Goal: Task Accomplishment & Management: Complete application form

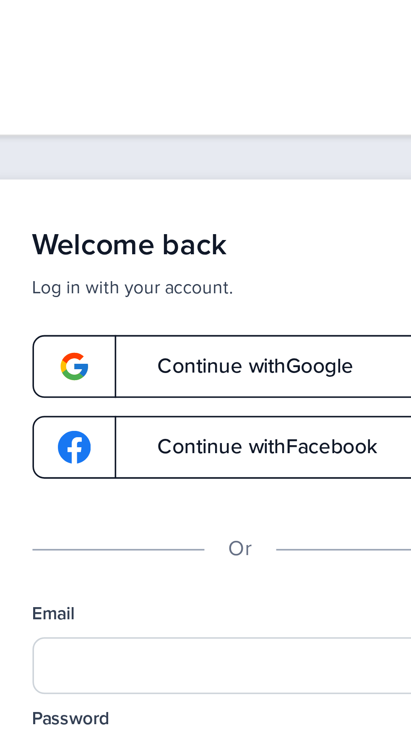
click at [226, 98] on link "Continue with Google" at bounding box center [205, 103] width 117 height 18
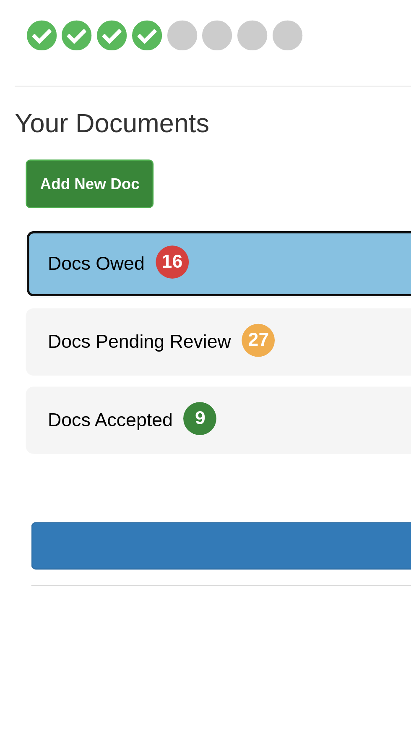
click at [80, 200] on link "Docs Owed 16" at bounding box center [205, 206] width 390 height 26
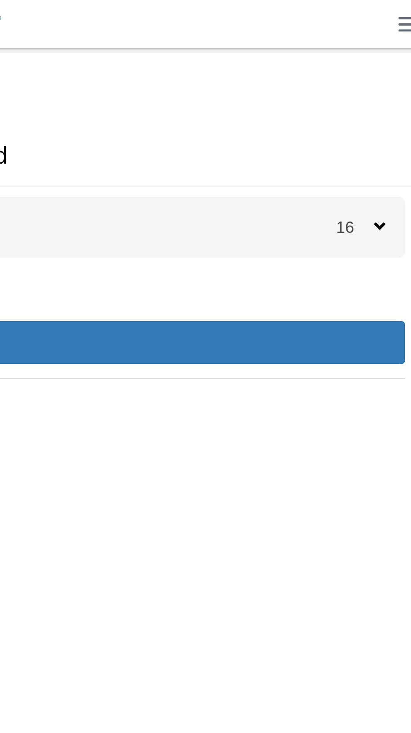
click at [384, 94] on span "16" at bounding box center [378, 94] width 16 height 7
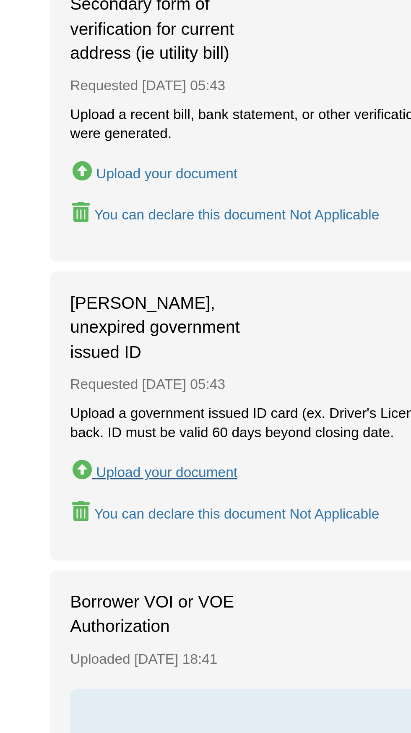
click at [83, 562] on div "Upload your document" at bounding box center [69, 565] width 59 height 7
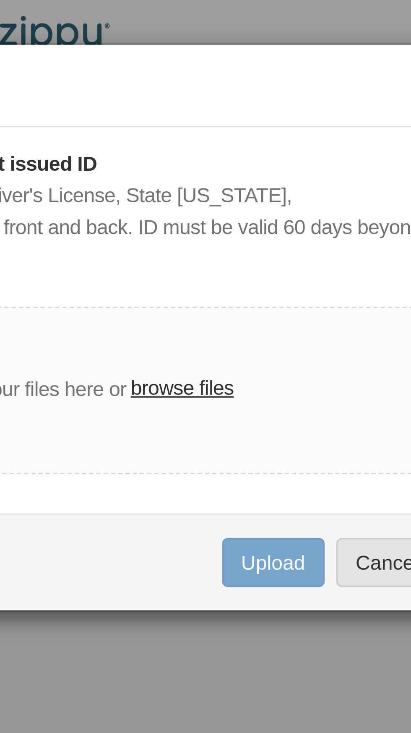
click at [253, 108] on label "browse files" at bounding box center [251, 112] width 30 height 9
click at [0, 0] on input "browse files" at bounding box center [0, 0] width 0 height 0
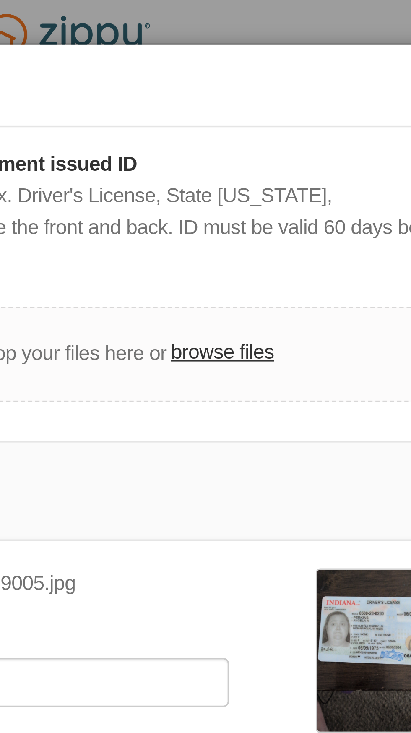
click at [252, 98] on label "browse files" at bounding box center [251, 102] width 30 height 9
click at [0, 0] on input "browse files" at bounding box center [0, 0] width 0 height 0
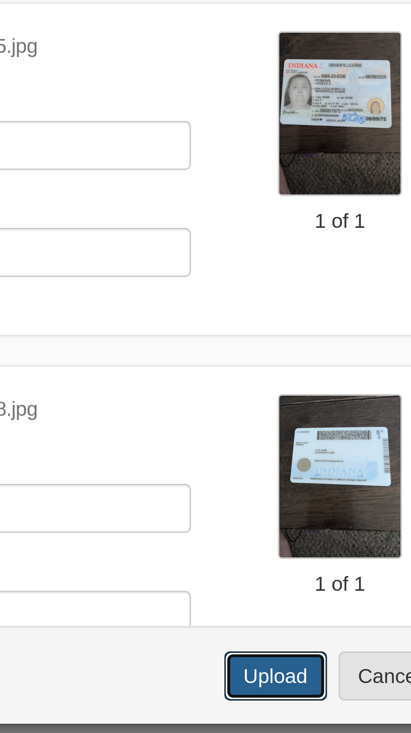
click at [279, 345] on button "Upload" at bounding box center [276, 352] width 29 height 14
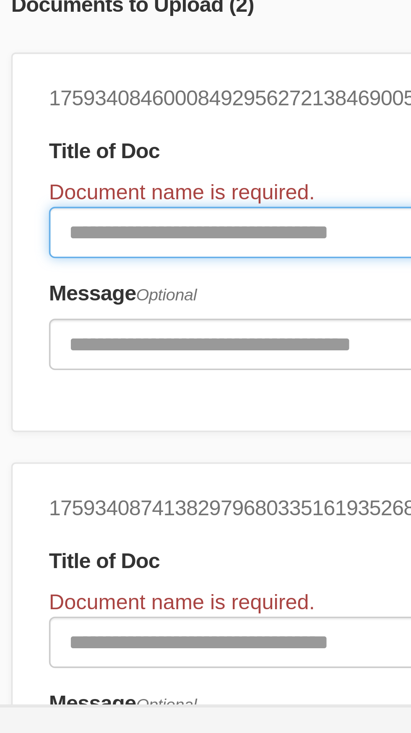
click at [162, 200] on input "Document Title" at bounding box center [174, 206] width 155 height 14
click at [156, 199] on input "Document Title" at bounding box center [174, 206] width 155 height 14
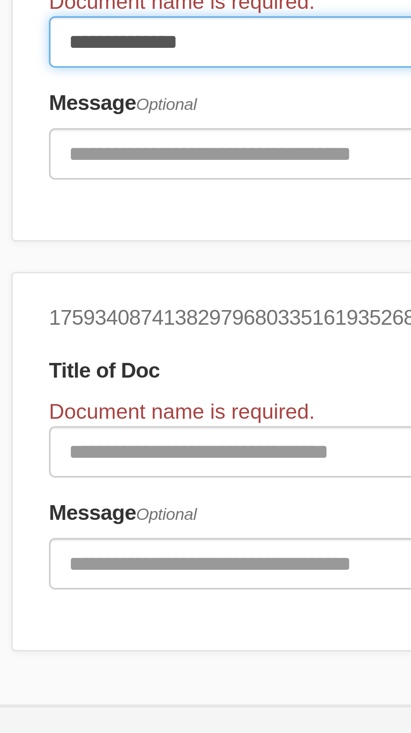
scroll to position [57, 0]
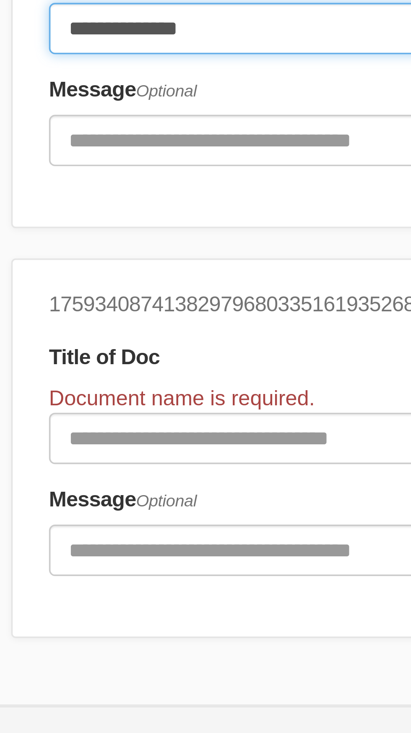
type input "**********"
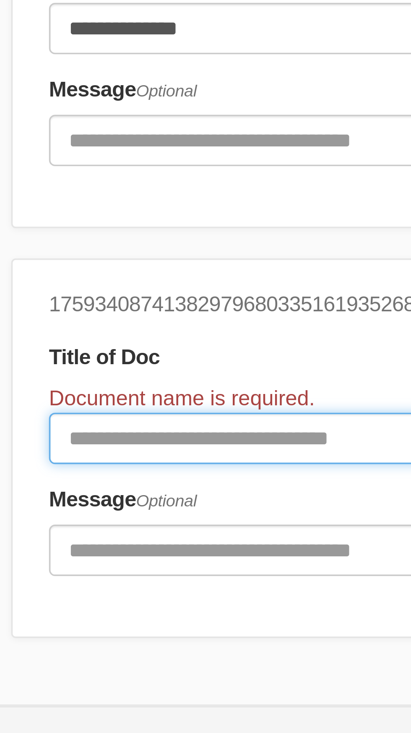
click at [175, 256] on input "Document Title" at bounding box center [174, 263] width 155 height 14
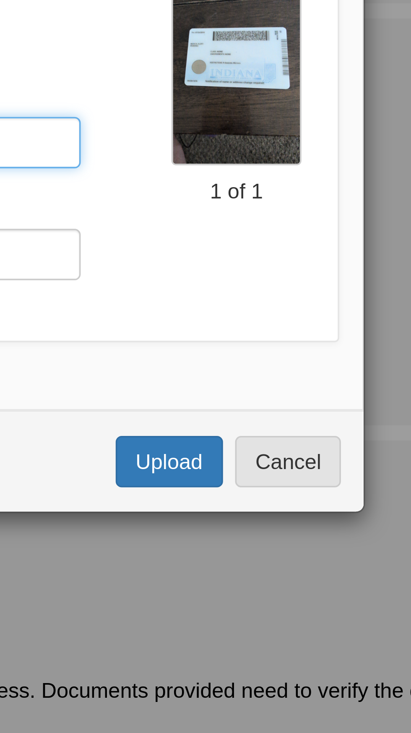
type input "**********"
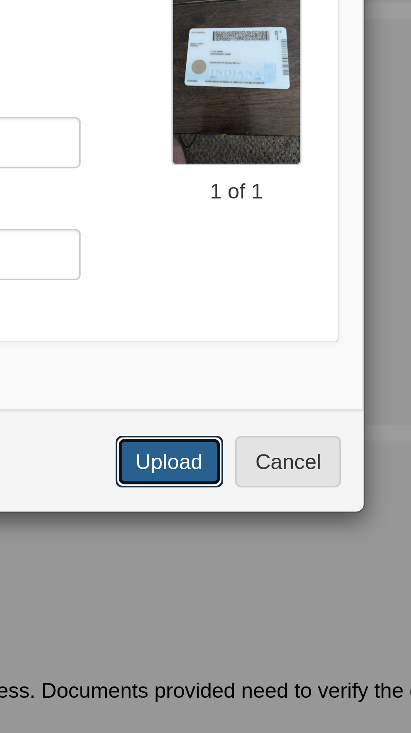
click at [279, 345] on button "Upload" at bounding box center [276, 352] width 29 height 14
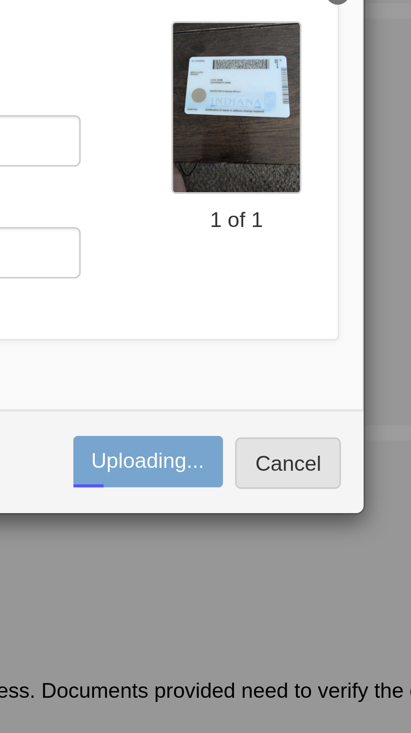
scroll to position [40, 0]
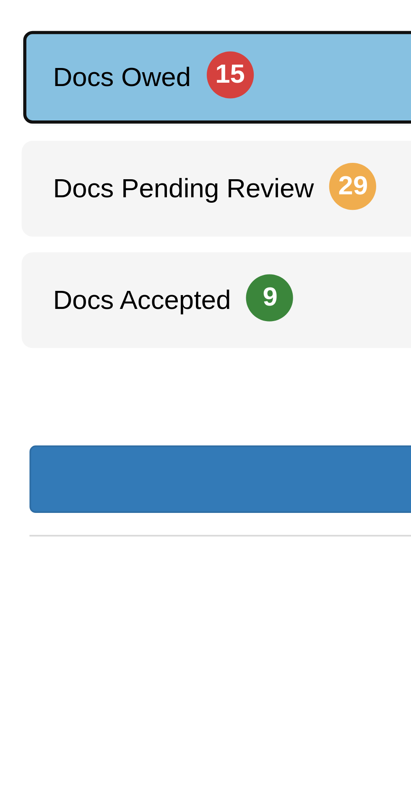
click at [69, 202] on span "15" at bounding box center [66, 205] width 13 height 13
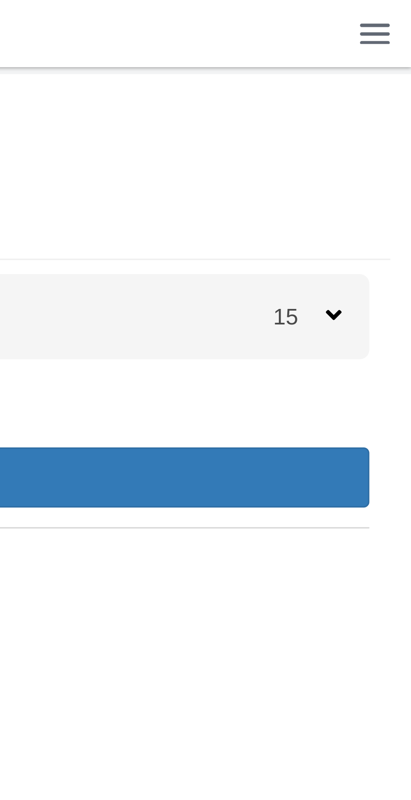
click at [386, 93] on icon at bounding box center [388, 95] width 5 height 8
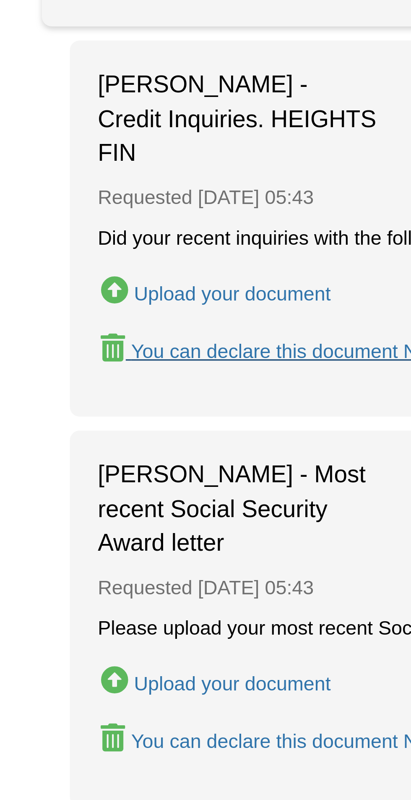
click at [87, 199] on button "You can declare this document Not Applicable" at bounding box center [94, 204] width 130 height 11
type input "**********"
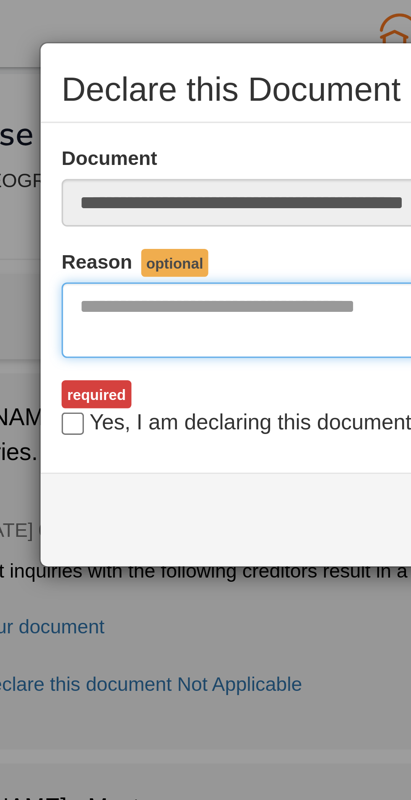
click at [133, 93] on textarea "Reasons Why" at bounding box center [205, 96] width 238 height 23
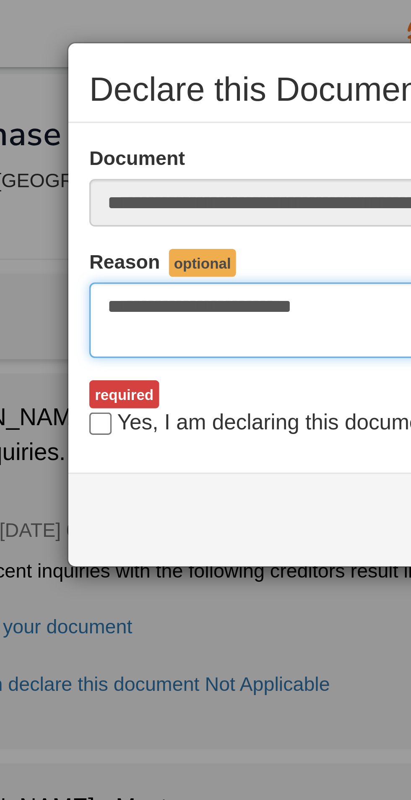
type textarea "**********"
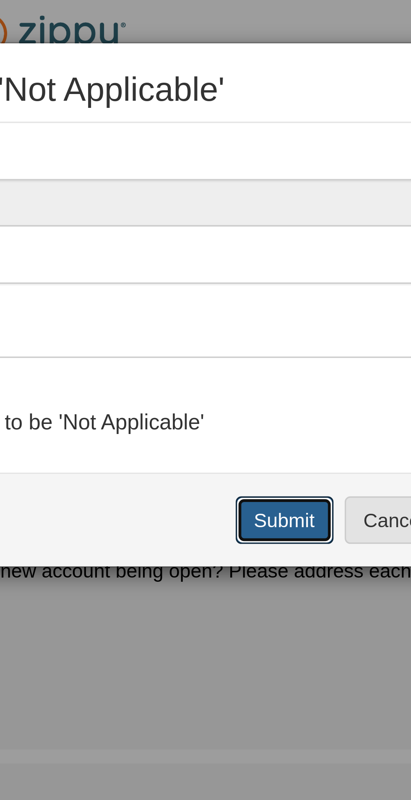
click at [278, 155] on button "Submit" at bounding box center [277, 156] width 29 height 14
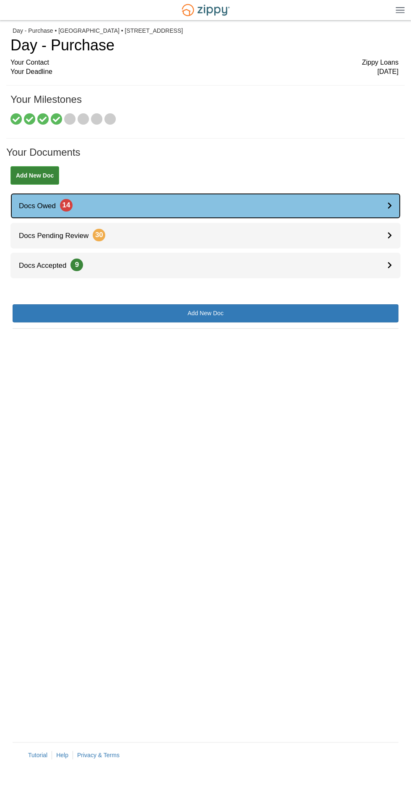
click at [95, 199] on link "Docs Owed 14" at bounding box center [205, 206] width 390 height 26
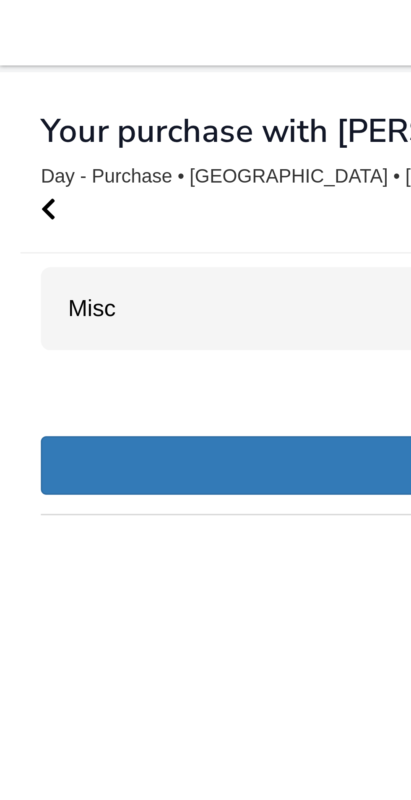
click at [57, 94] on div "Misc 14" at bounding box center [206, 95] width 386 height 26
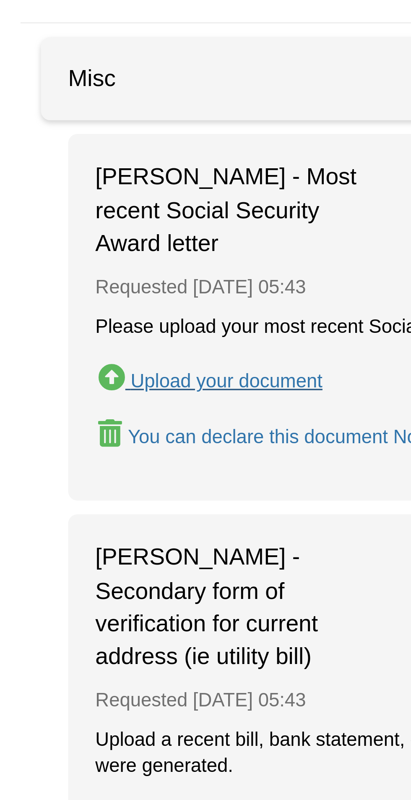
click at [90, 188] on div "Upload your document" at bounding box center [69, 188] width 59 height 7
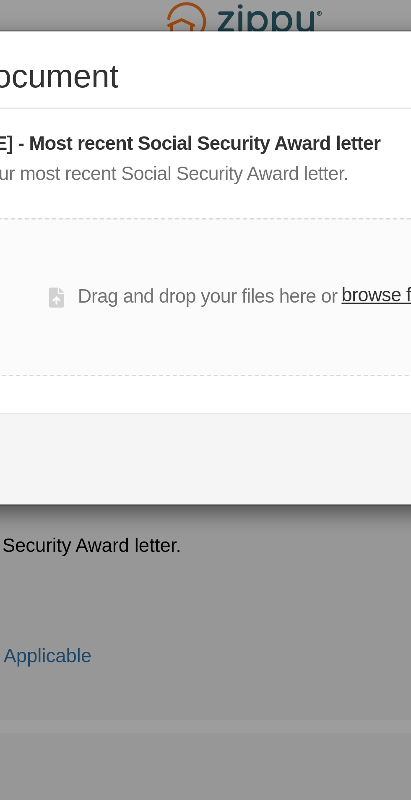
click at [248, 91] on label "browse files" at bounding box center [251, 94] width 30 height 9
click at [0, 0] on input "browse files" at bounding box center [0, 0] width 0 height 0
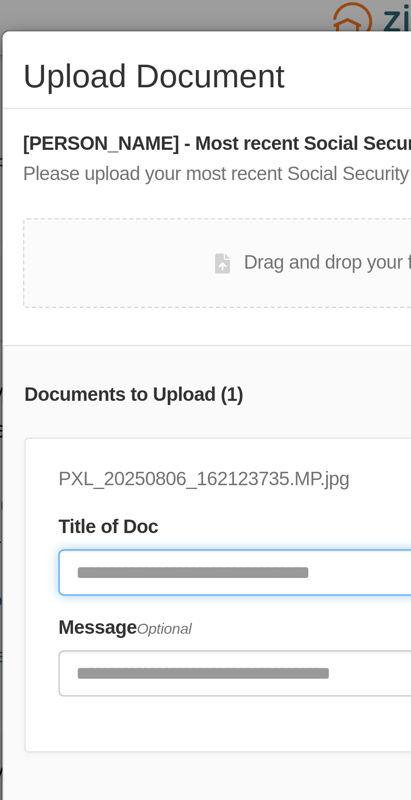
click at [139, 179] on input "Document Title" at bounding box center [170, 179] width 146 height 14
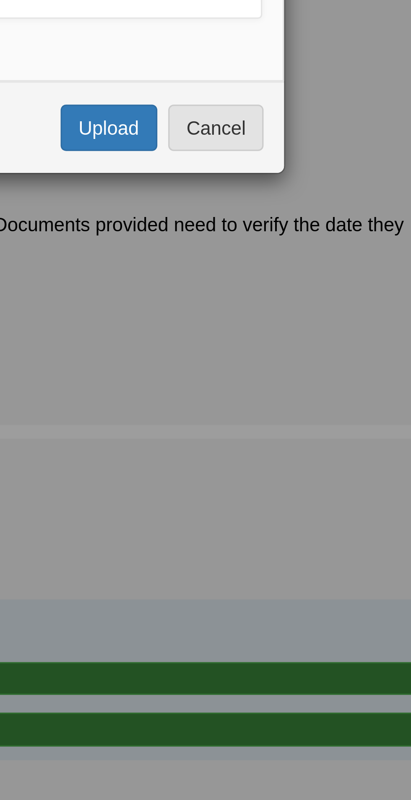
type input "**********"
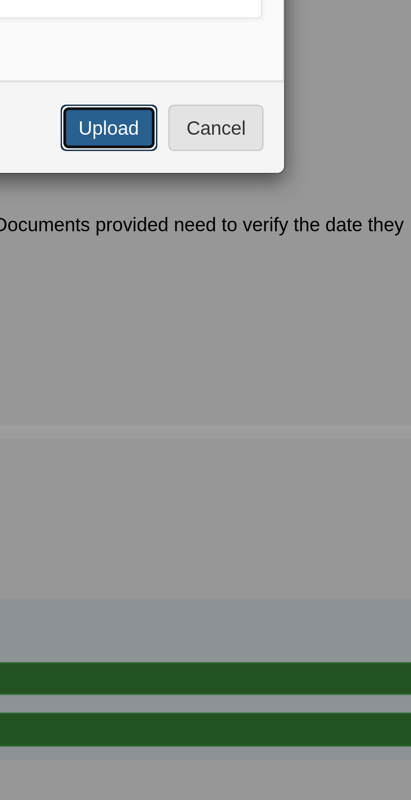
click at [280, 269] on button "Upload" at bounding box center [276, 268] width 29 height 14
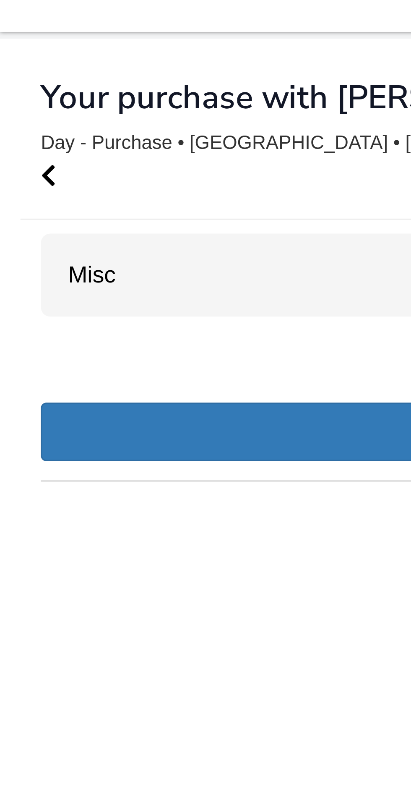
click at [77, 94] on div "Misc 13" at bounding box center [206, 95] width 386 height 26
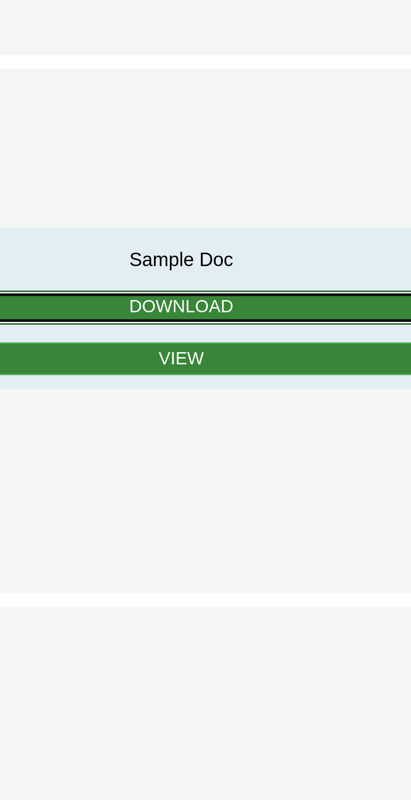
click at [232, 321] on link "Download" at bounding box center [205, 321] width 342 height 10
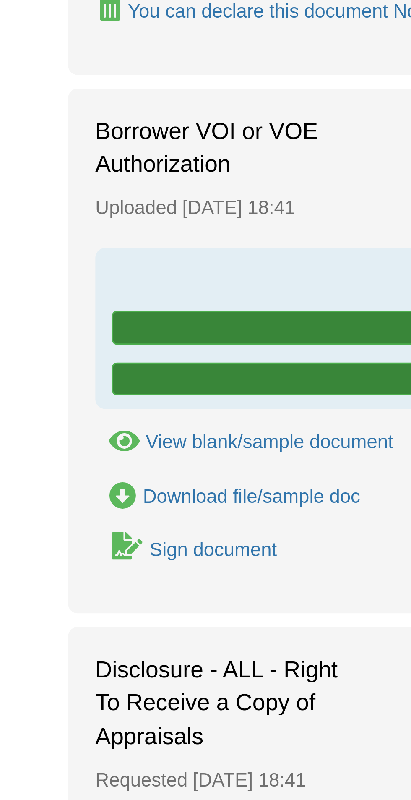
click at [89, 354] on div "View blank/sample document" at bounding box center [83, 356] width 76 height 7
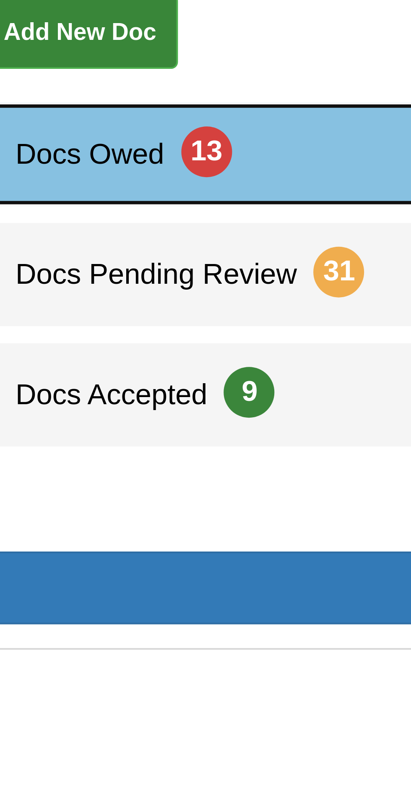
click at [51, 207] on span "Docs Owed 13" at bounding box center [41, 206] width 62 height 8
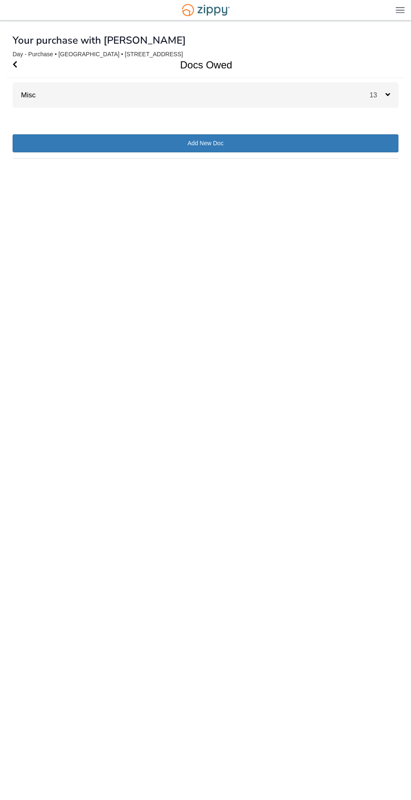
click at [243, 94] on div "Misc 13" at bounding box center [206, 95] width 386 height 26
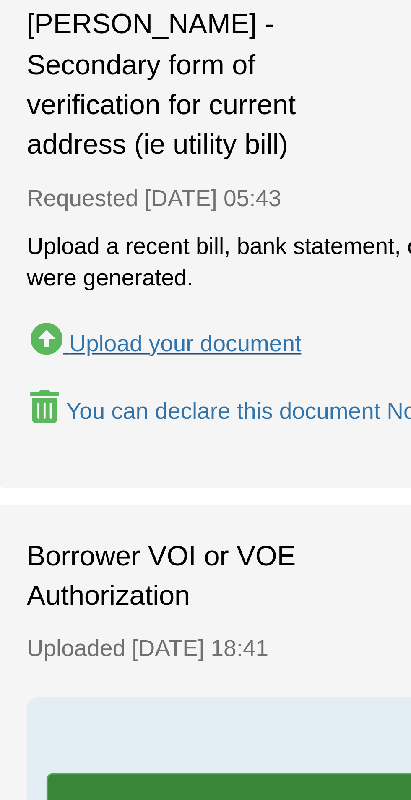
click at [81, 206] on div "Upload your document" at bounding box center [69, 206] width 59 height 7
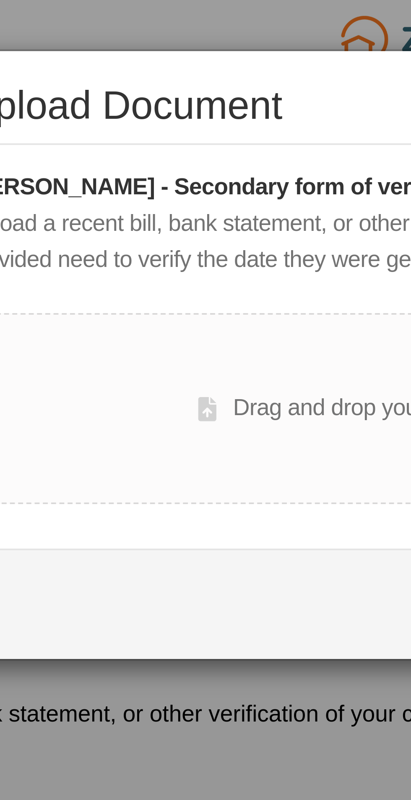
click at [173, 100] on div "Drag and drop your files here or browse files" at bounding box center [206, 104] width 120 height 10
click at [170, 107] on div "Drag and drop your files here or browse files" at bounding box center [206, 104] width 120 height 10
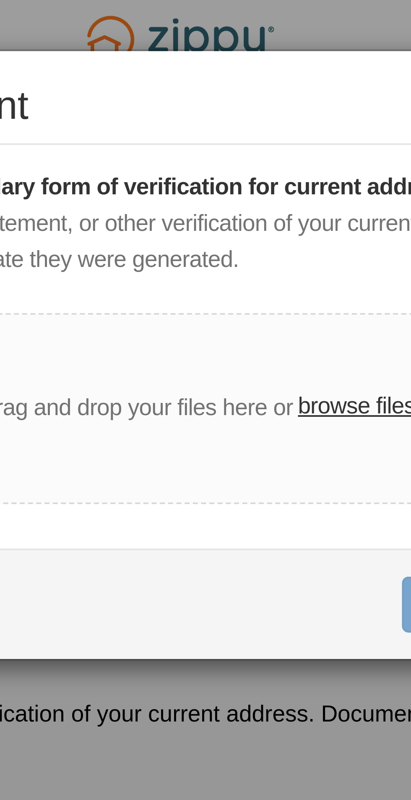
click at [245, 101] on label "browse files" at bounding box center [251, 103] width 30 height 9
click at [0, 0] on input "browse files" at bounding box center [0, 0] width 0 height 0
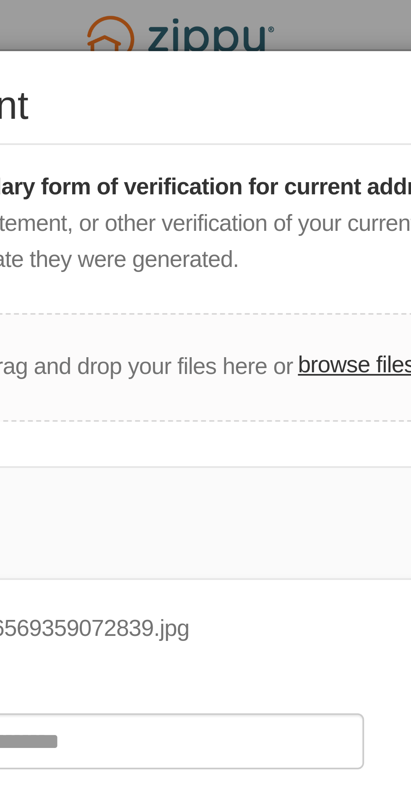
click at [251, 93] on label "browse files" at bounding box center [251, 93] width 30 height 9
click at [0, 0] on input "browse files" at bounding box center [0, 0] width 0 height 0
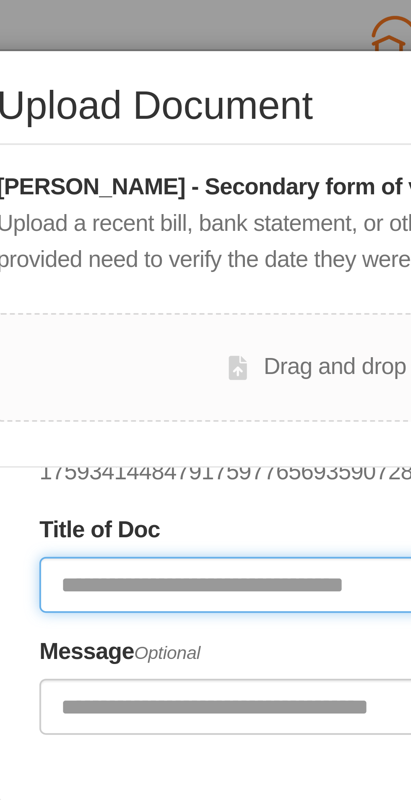
click at [144, 150] on input "Document Title" at bounding box center [174, 149] width 155 height 14
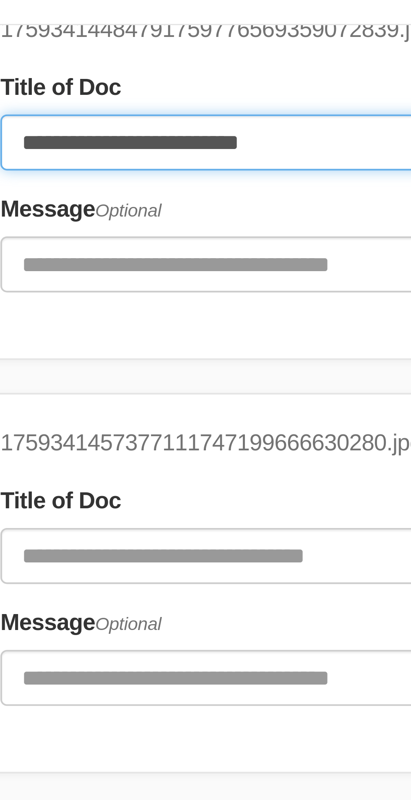
type input "**********"
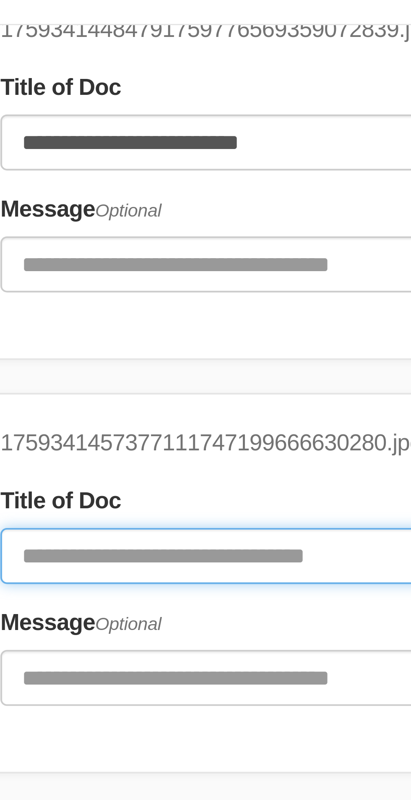
click at [156, 254] on input "Document Title" at bounding box center [174, 254] width 155 height 14
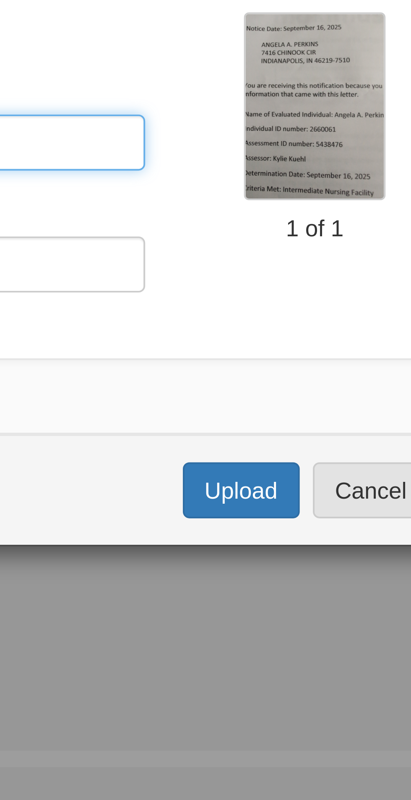
type input "**********"
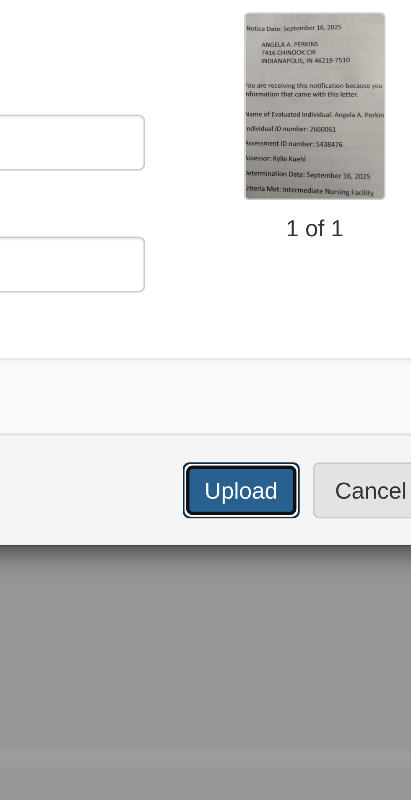
click at [279, 342] on button "Upload" at bounding box center [276, 343] width 29 height 14
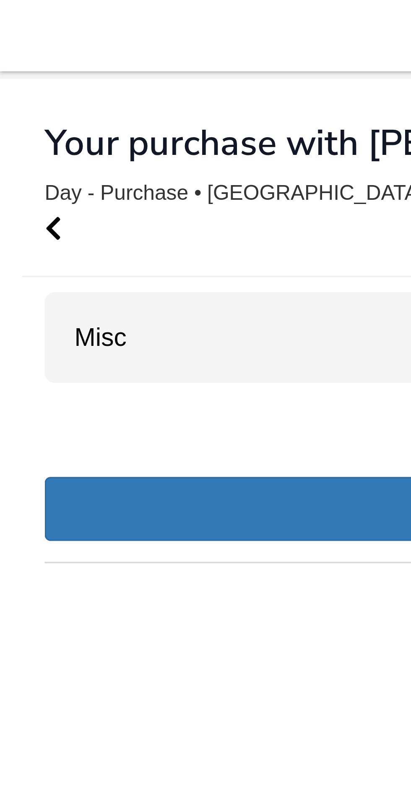
click at [66, 94] on div "Misc 12" at bounding box center [206, 95] width 386 height 26
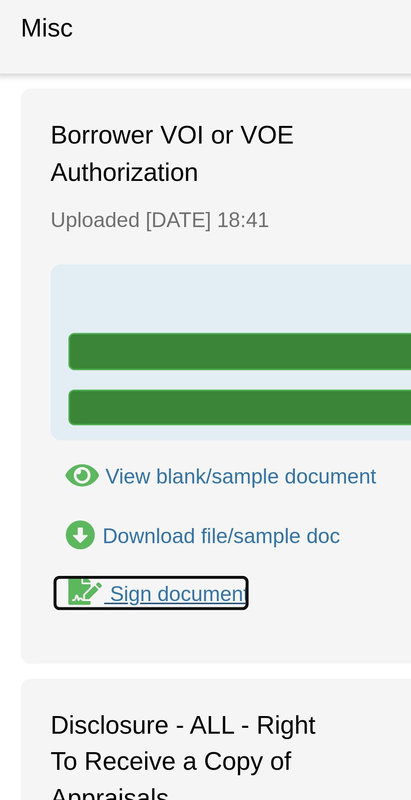
click at [63, 256] on div "Sign document" at bounding box center [65, 254] width 39 height 7
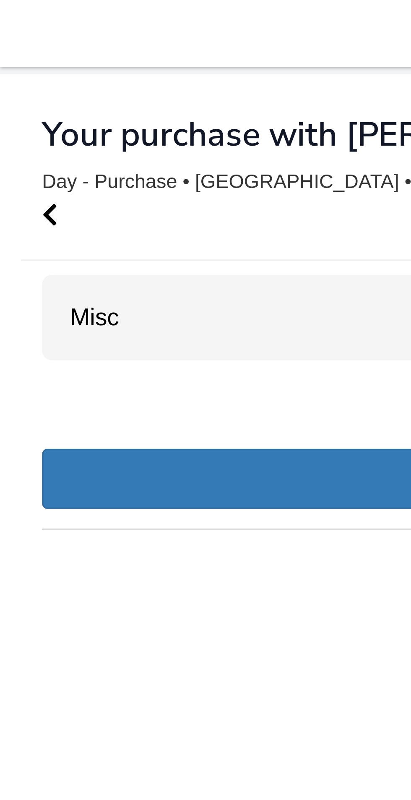
click at [93, 94] on div "Misc 12" at bounding box center [206, 95] width 386 height 26
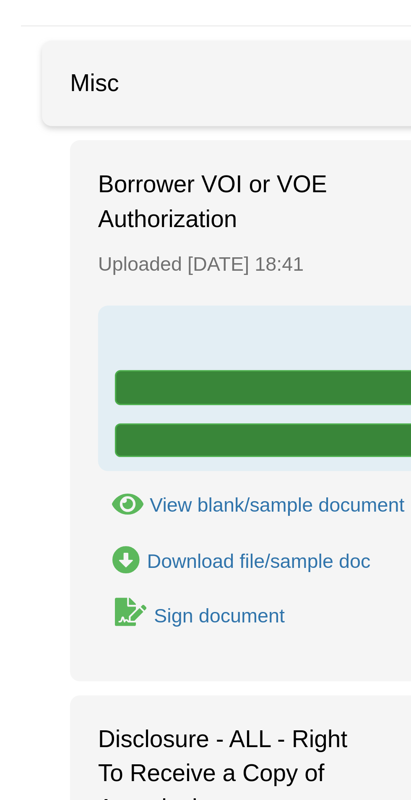
click at [68, 258] on div "Sign document" at bounding box center [65, 254] width 39 height 7
click at [57, 256] on div "Sign document" at bounding box center [65, 254] width 39 height 7
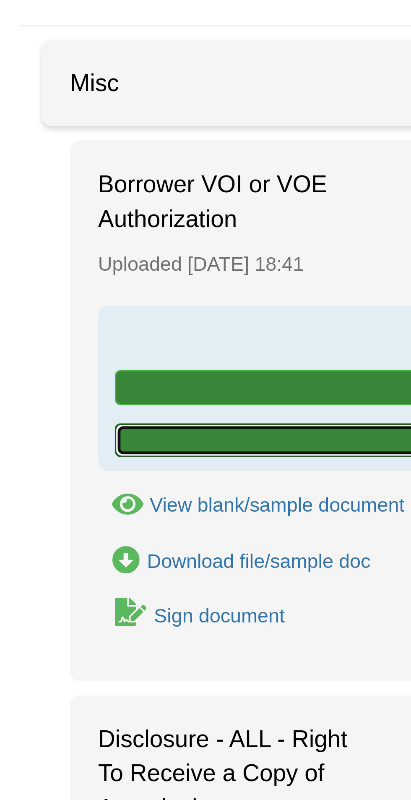
click at [102, 206] on link "View" at bounding box center [205, 202] width 342 height 10
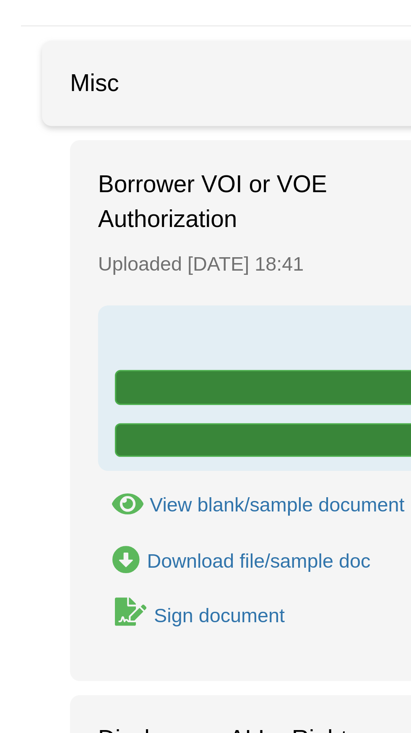
click at [61, 253] on div "Sign document" at bounding box center [65, 254] width 39 height 7
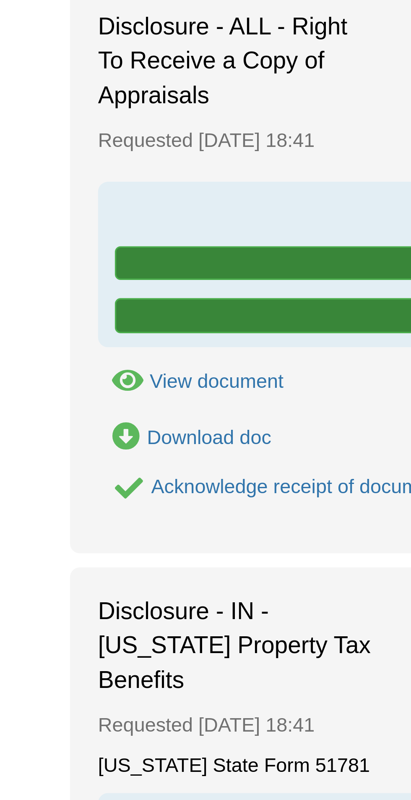
click at [100, 431] on div "Acknowledge receipt of document" at bounding box center [89, 428] width 88 height 7
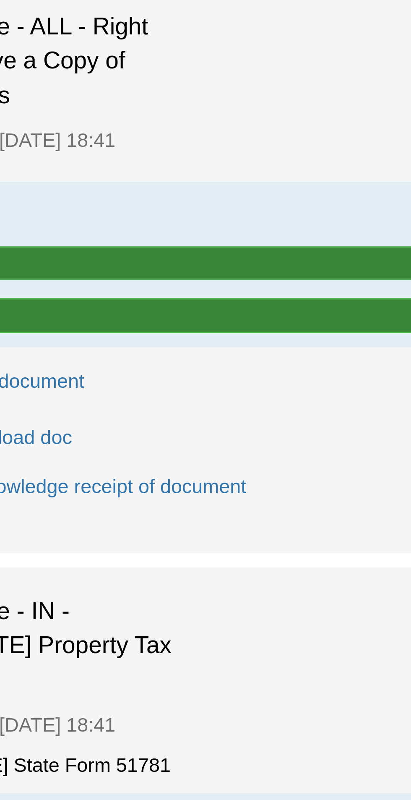
click at [113, 425] on div "Acknowledge receipt of document" at bounding box center [89, 428] width 88 height 7
click at [114, 432] on div "Acknowledge receipt of document" at bounding box center [89, 428] width 88 height 7
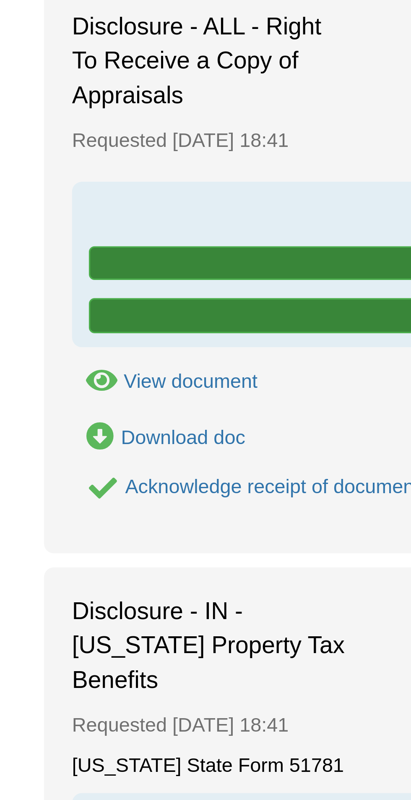
click at [68, 397] on div "View document" at bounding box center [65, 397] width 40 height 7
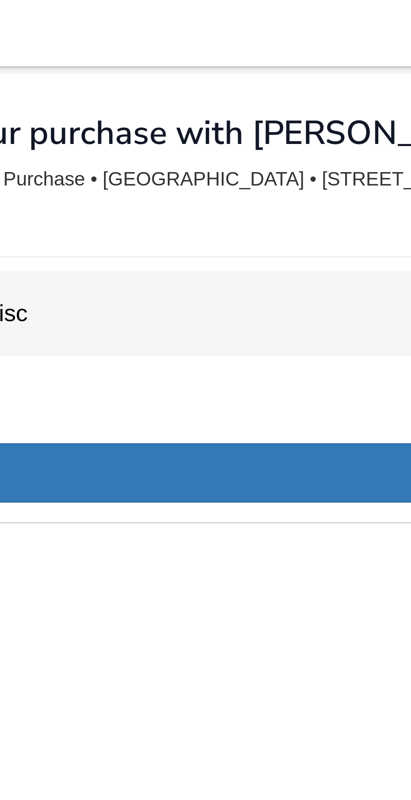
click at [81, 89] on div "Misc 12" at bounding box center [206, 95] width 386 height 26
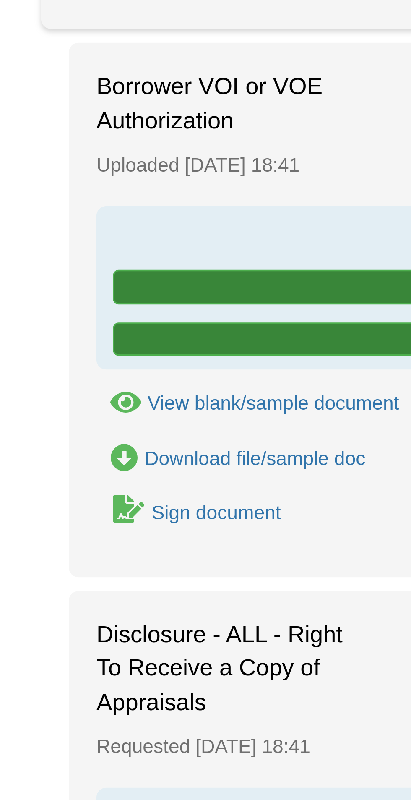
click at [66, 253] on div "Sign document" at bounding box center [65, 254] width 39 height 7
click at [38, 257] on icon "Waiting for your co-borrower to e-sign" at bounding box center [39, 253] width 10 height 8
click at [63, 254] on div "Sign document" at bounding box center [65, 254] width 39 height 7
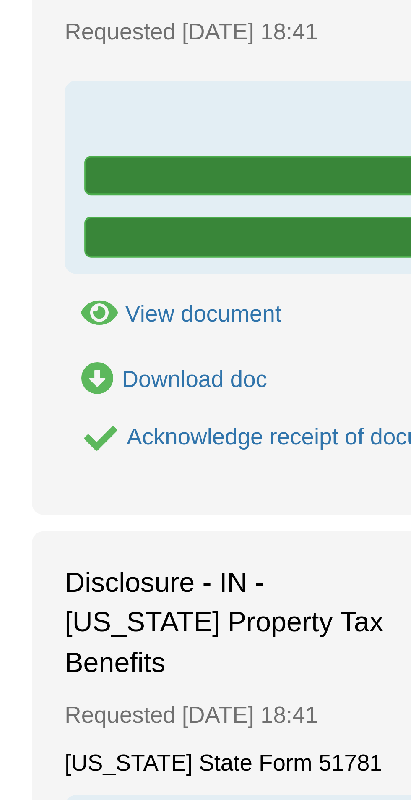
click at [73, 430] on div "Acknowledge receipt of document" at bounding box center [89, 428] width 88 height 7
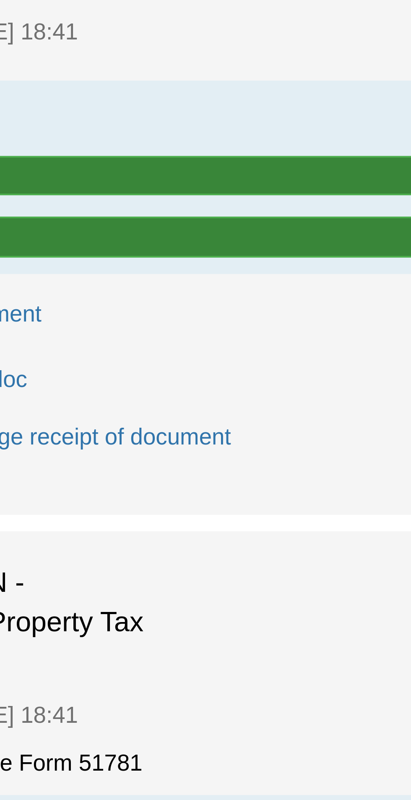
click at [120, 427] on div "Acknowledge receipt of document" at bounding box center [89, 428] width 88 height 7
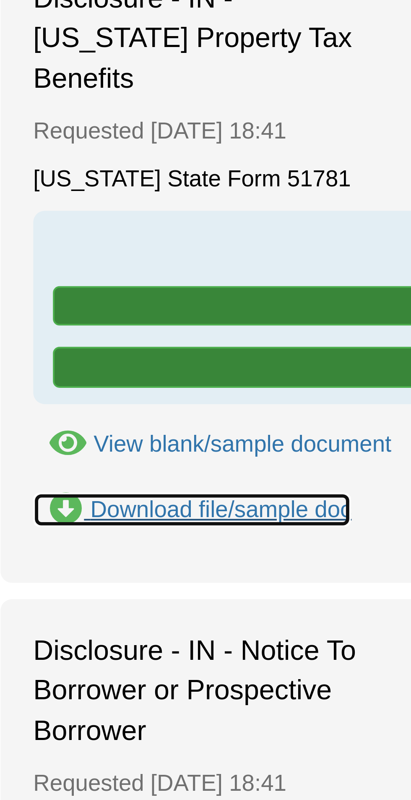
click at [82, 594] on div "Download file/sample doc" at bounding box center [77, 597] width 67 height 7
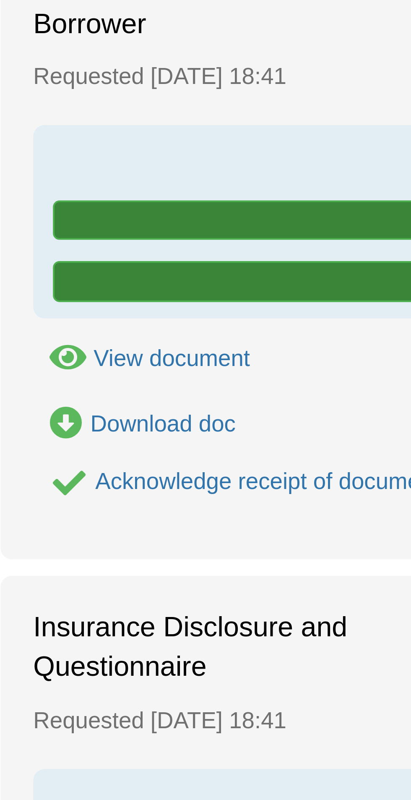
scroll to position [56, 0]
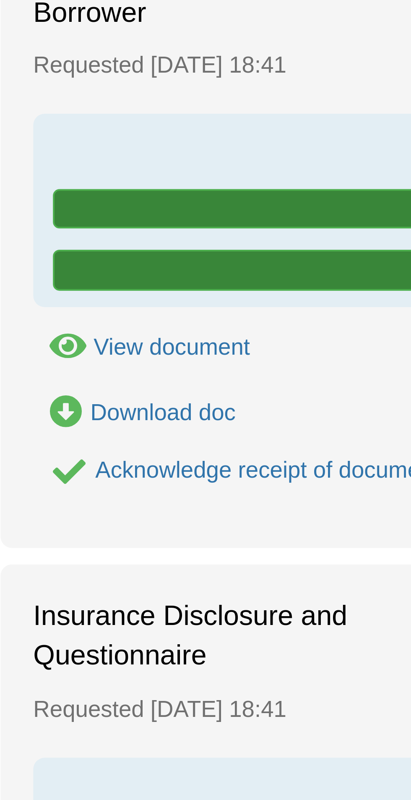
click at [97, 711] on form "Acknowledge receipt of document" at bounding box center [81, 716] width 104 height 10
click at [98, 712] on div "Acknowledge receipt of document" at bounding box center [89, 715] width 88 height 7
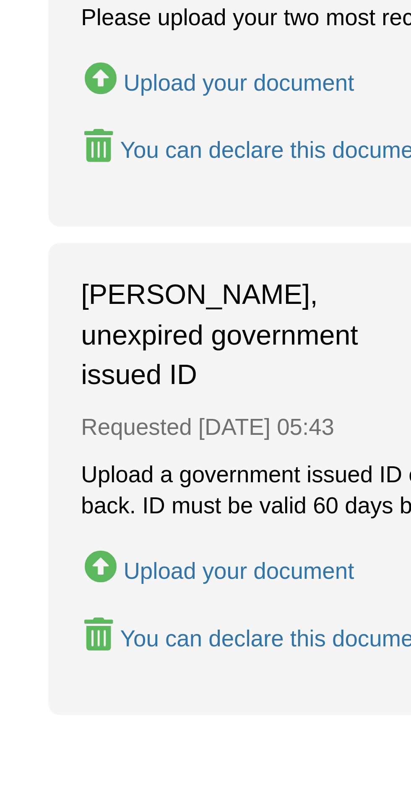
scroll to position [1069, 0]
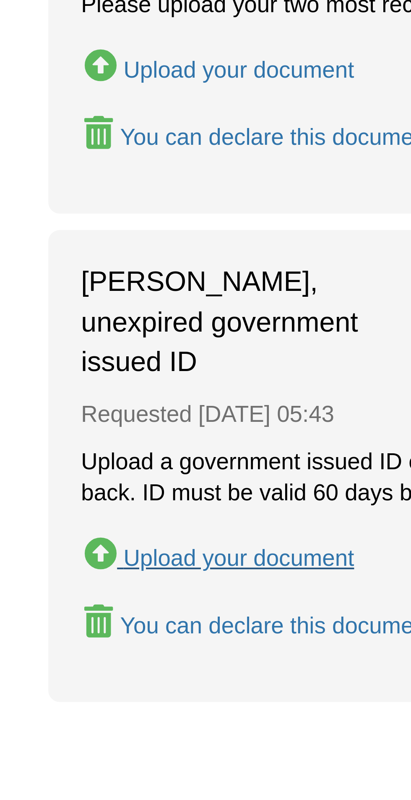
click at [81, 734] on div "Upload your document" at bounding box center [69, 737] width 59 height 7
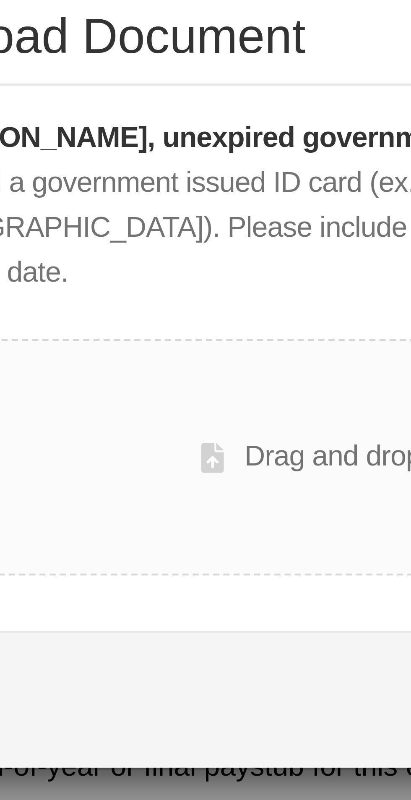
scroll to position [1068, 0]
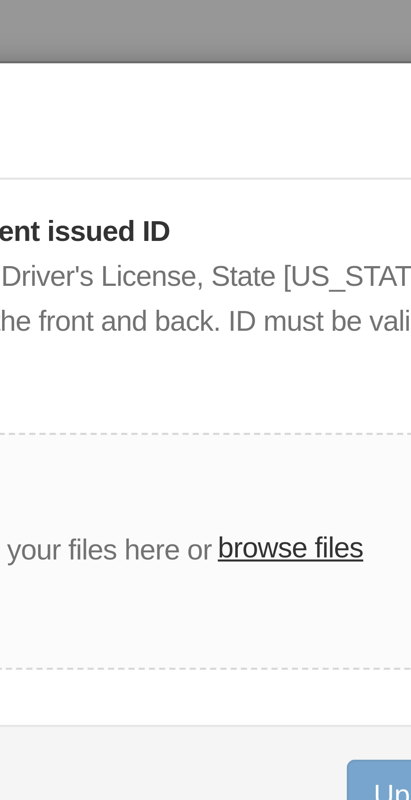
click at [251, 108] on label "browse files" at bounding box center [251, 112] width 30 height 9
click at [0, 0] on input "browse files" at bounding box center [0, 0] width 0 height 0
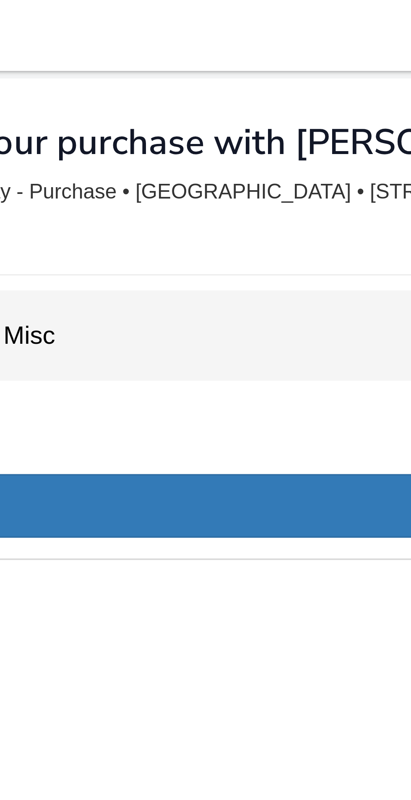
click at [93, 94] on div "Misc 12" at bounding box center [206, 95] width 386 height 26
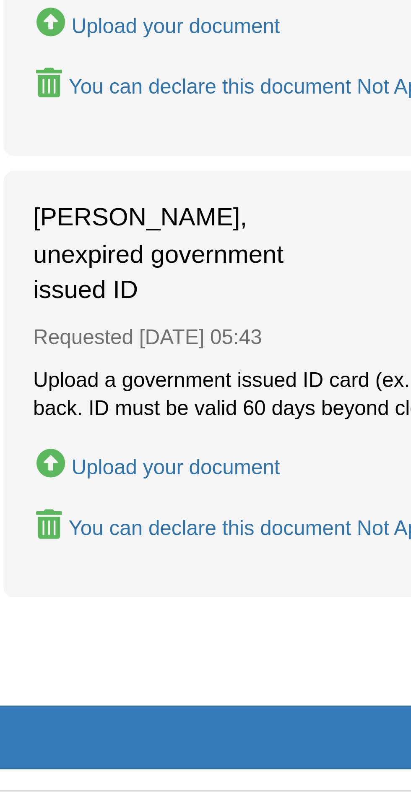
scroll to position [1102, 0]
click at [84, 701] on div "Upload your document" at bounding box center [69, 704] width 59 height 7
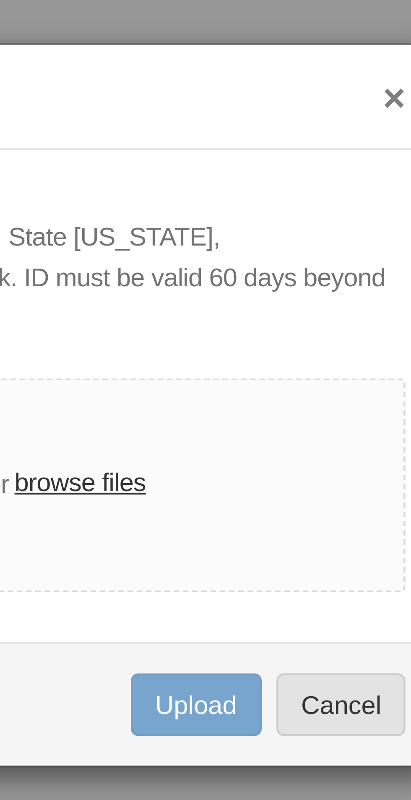
scroll to position [1101, 0]
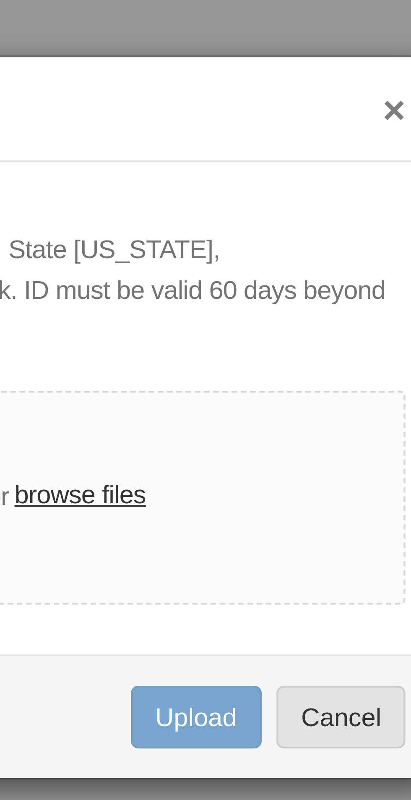
click at [253, 108] on label "browse files" at bounding box center [251, 112] width 30 height 9
click at [0, 0] on input "browse files" at bounding box center [0, 0] width 0 height 0
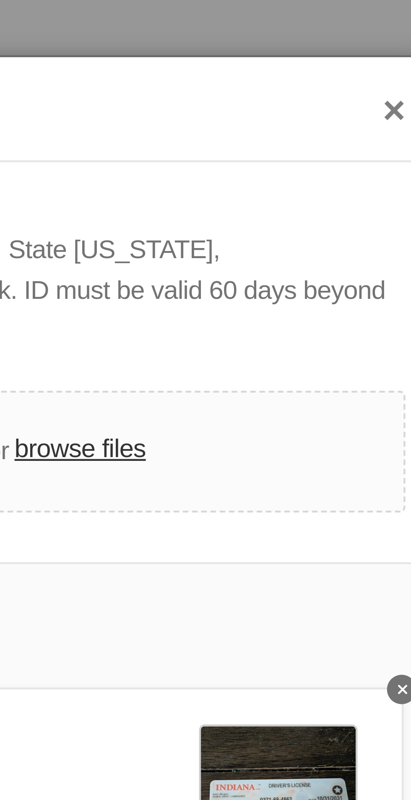
click at [255, 98] on label "browse files" at bounding box center [251, 102] width 30 height 9
click at [0, 0] on input "browse files" at bounding box center [0, 0] width 0 height 0
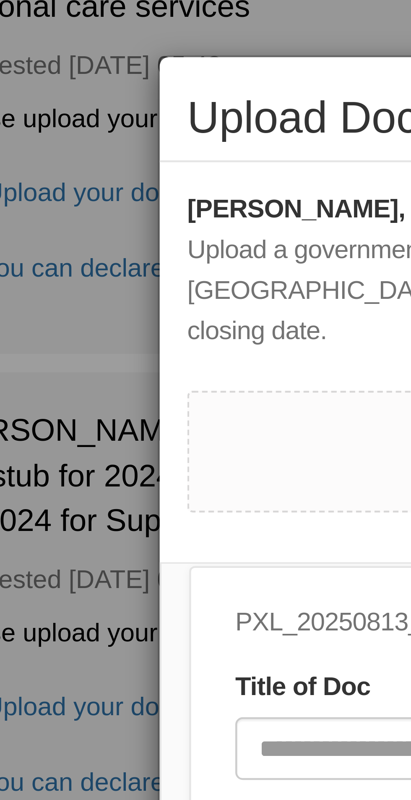
scroll to position [40, 0]
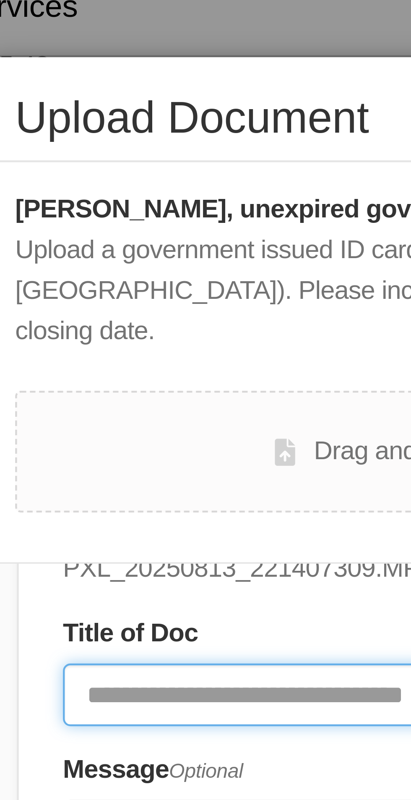
click at [132, 151] on input "Document Title" at bounding box center [174, 158] width 155 height 14
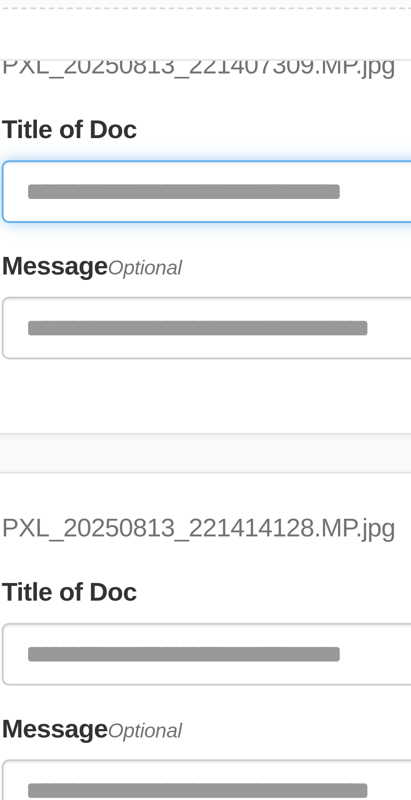
scroll to position [1101, 0]
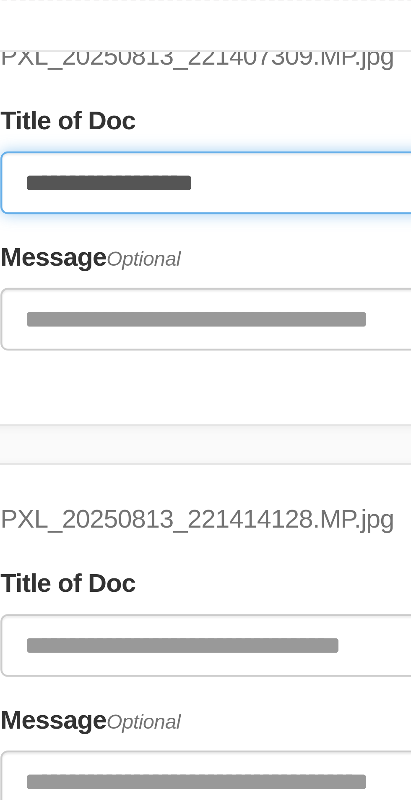
type input "**********"
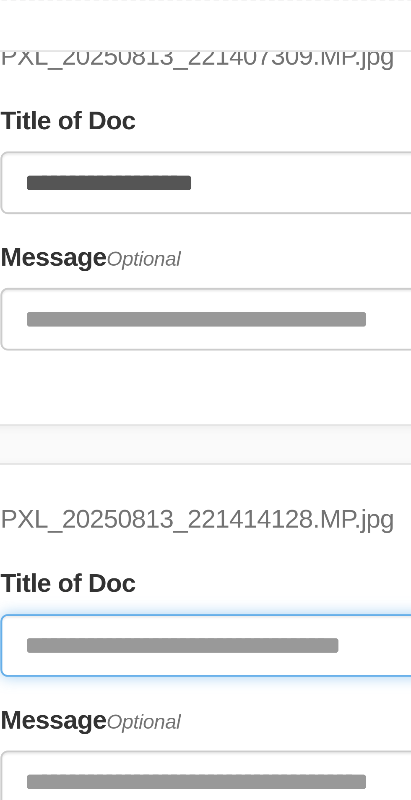
click at [147, 256] on input "Document Title" at bounding box center [174, 263] width 155 height 14
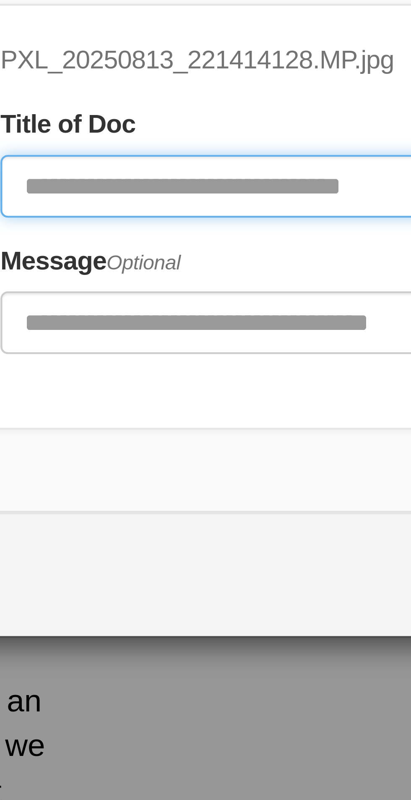
scroll to position [1100, 0]
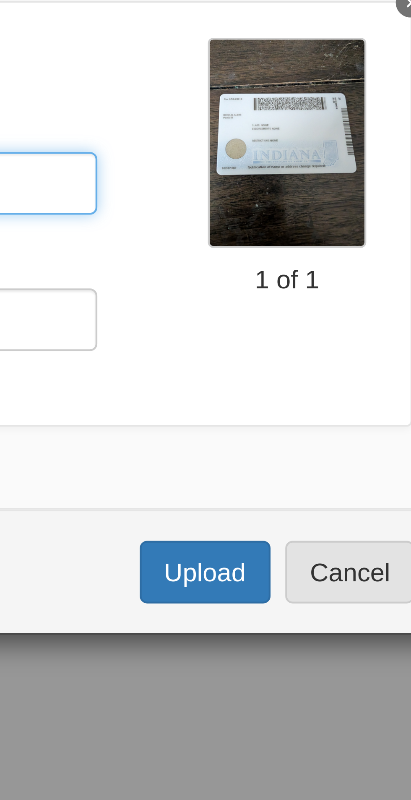
type input "**********"
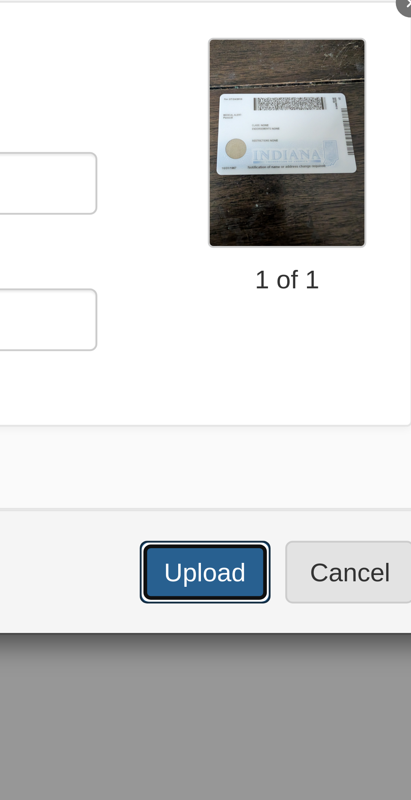
click at [280, 345] on button "Upload" at bounding box center [276, 352] width 29 height 14
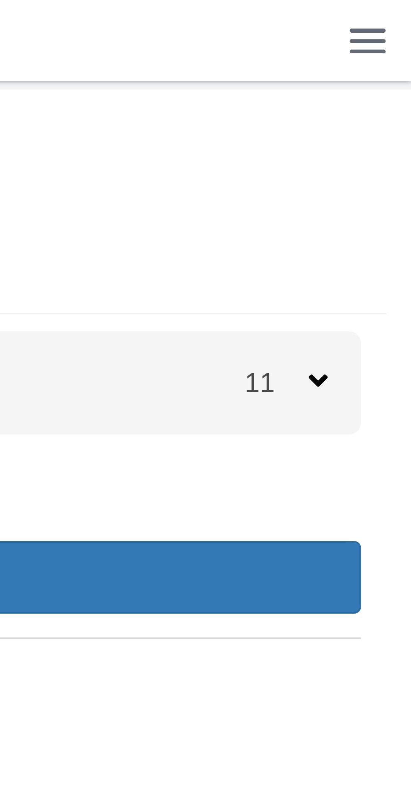
click at [401, 9] on img at bounding box center [400, 10] width 9 height 6
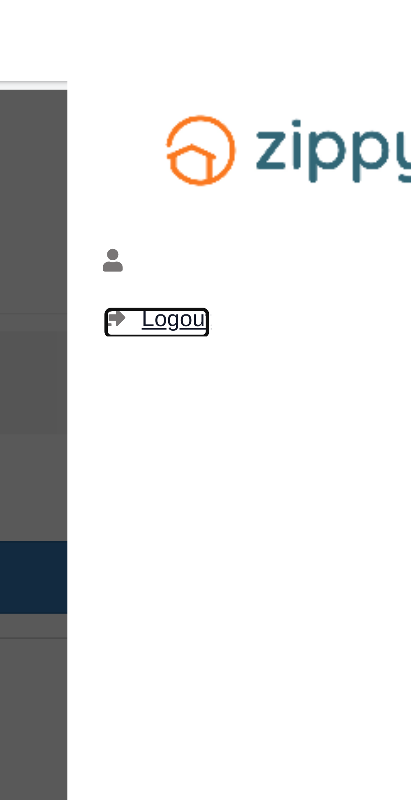
click at [317, 78] on span "Logout" at bounding box center [320, 79] width 17 height 6
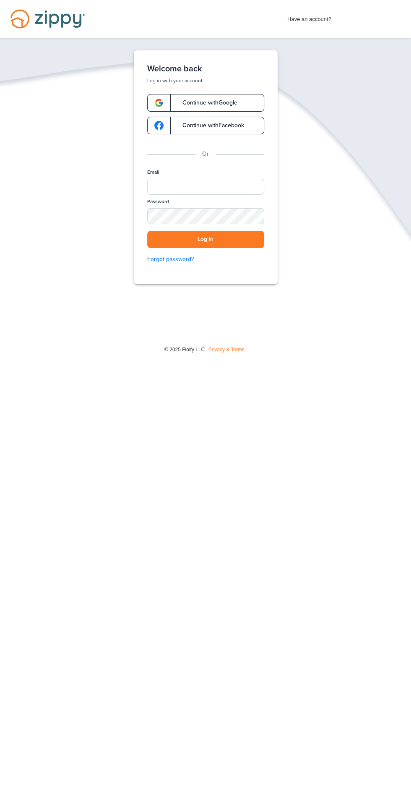
click at [175, 316] on div "Verify your Email We just resent an email with a link to set your password to .…" at bounding box center [206, 193] width 168 height 286
